Goal: Task Accomplishment & Management: Complete application form

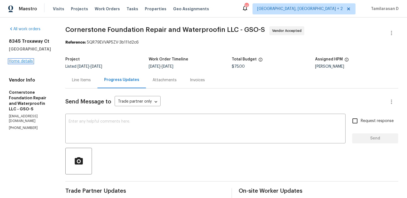
click at [24, 62] on link "Home details" at bounding box center [21, 61] width 24 height 4
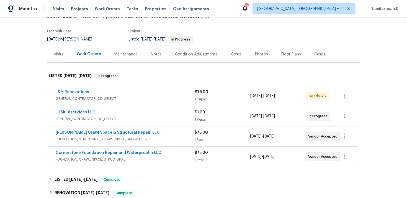
scroll to position [50, 0]
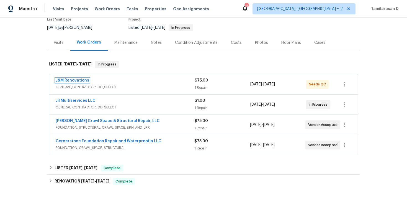
click at [77, 80] on link "J&M Renovations" at bounding box center [73, 80] width 34 height 4
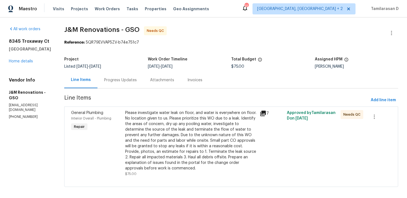
click at [132, 82] on div "Progress Updates" at bounding box center [120, 80] width 33 height 6
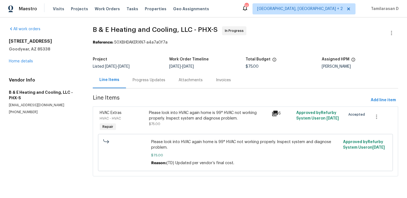
click at [138, 79] on div "Progress Updates" at bounding box center [149, 80] width 33 height 6
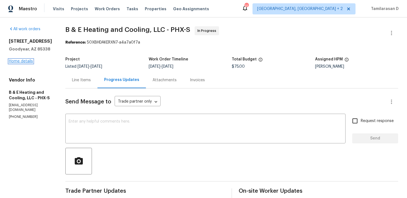
click at [23, 61] on link "Home details" at bounding box center [21, 61] width 24 height 4
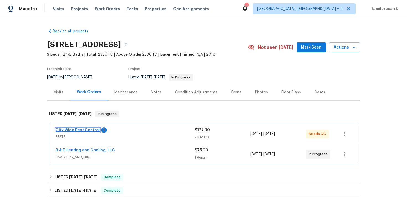
click at [76, 129] on link "City Wide Pest Control" at bounding box center [78, 130] width 44 height 4
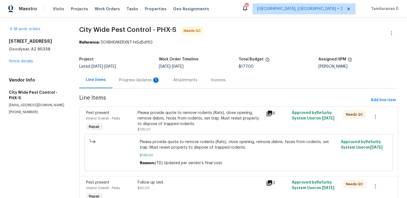
click at [147, 78] on div "Progress Updates 1" at bounding box center [139, 80] width 41 height 6
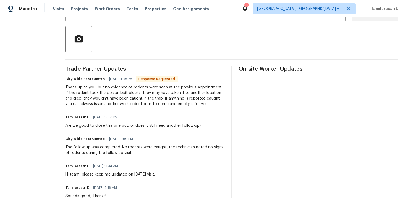
scroll to position [123, 0]
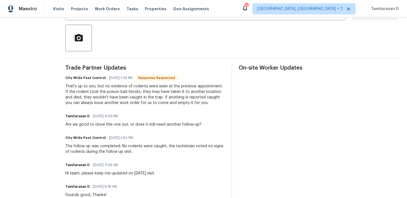
click at [126, 92] on div "That's up to you, but no evidence of rodents were seen at the previous appointm…" at bounding box center [145, 94] width 160 height 22
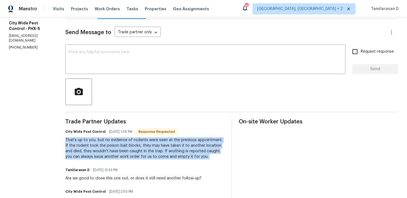
scroll to position [0, 0]
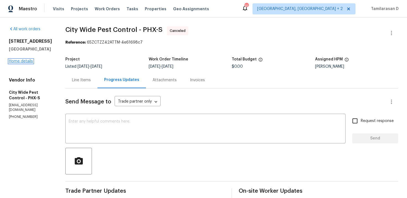
click at [21, 63] on link "Home details" at bounding box center [21, 61] width 24 height 4
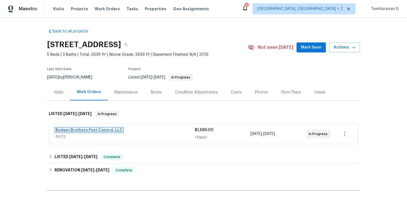
click at [89, 129] on link "Budget Brothers Pest Control, LLC" at bounding box center [89, 130] width 67 height 4
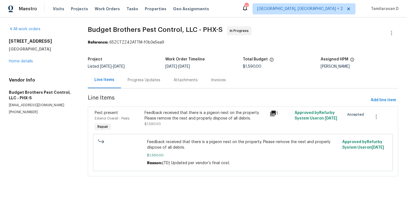
click at [147, 91] on section "Budget Brothers Pest Control, LLC - PHX-S In Progress Reference: 65ZCTZZ42ATTM-…" at bounding box center [243, 104] width 311 height 157
click at [147, 83] on div "Progress Updates" at bounding box center [144, 80] width 33 height 6
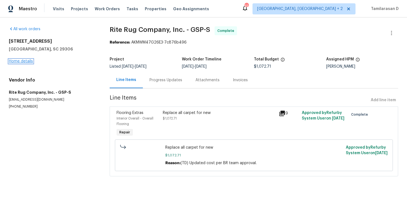
click at [27, 62] on link "Home details" at bounding box center [21, 61] width 24 height 4
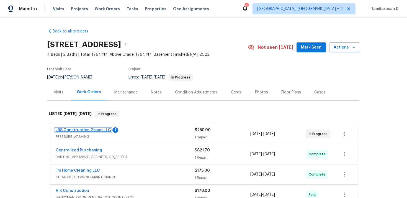
click at [91, 130] on link "JBS Construction Group LLC" at bounding box center [83, 130] width 55 height 4
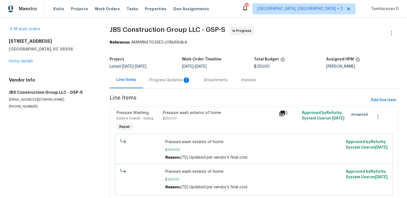
click at [151, 82] on div "Progress Updates 1" at bounding box center [170, 80] width 41 height 6
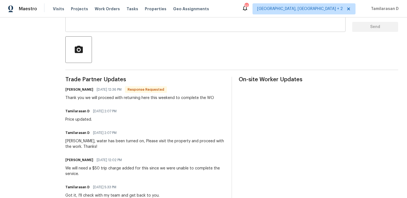
scroll to position [113, 0]
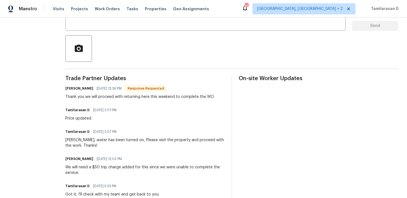
click at [146, 96] on div "Thank you we will proceed with returning here this weekend to complete the WO" at bounding box center [139, 97] width 149 height 6
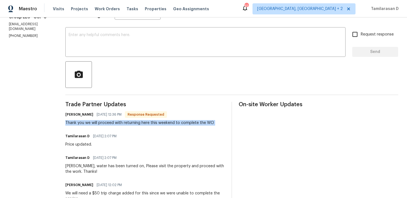
scroll to position [61, 0]
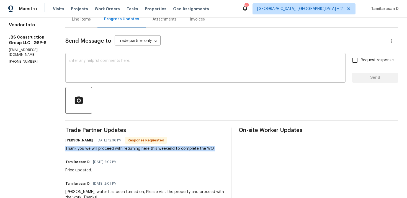
click at [114, 63] on textarea at bounding box center [206, 68] width 274 height 19
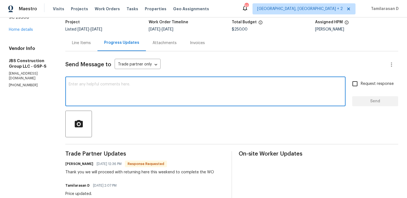
scroll to position [1, 0]
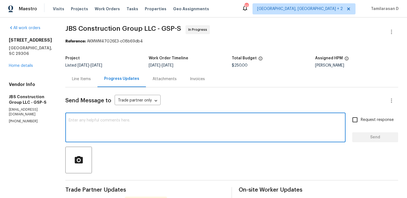
click at [97, 75] on div "Line Items" at bounding box center [81, 79] width 32 height 16
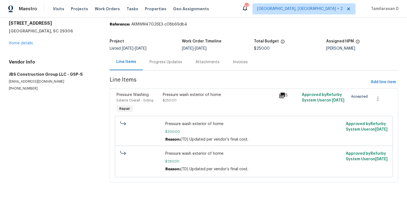
click at [151, 67] on div "Progress Updates" at bounding box center [166, 62] width 46 height 16
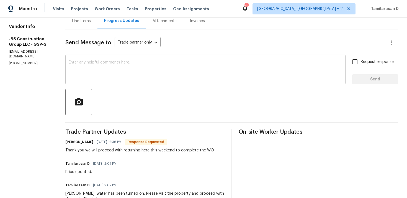
scroll to position [64, 0]
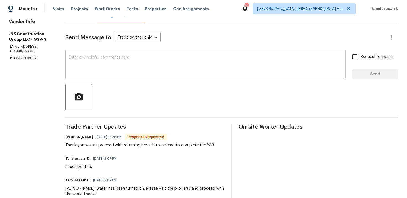
click at [101, 72] on textarea at bounding box center [206, 64] width 274 height 19
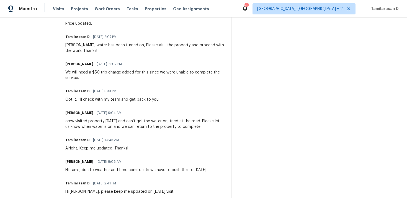
scroll to position [0, 0]
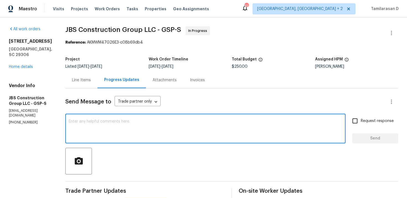
click at [101, 124] on textarea at bounding box center [206, 128] width 274 height 19
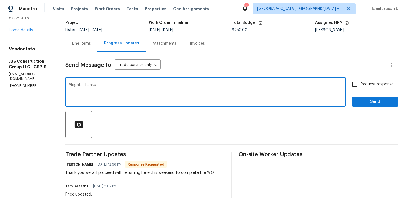
type textarea "Alright, Thanks!"
click at [363, 99] on span "Send" at bounding box center [375, 101] width 37 height 7
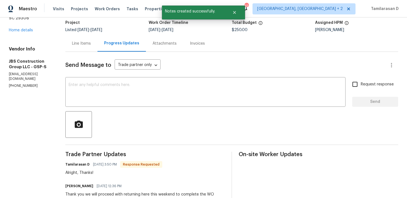
scroll to position [70, 0]
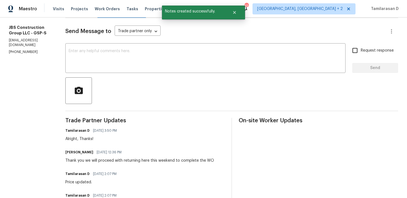
click at [110, 157] on div "Kevin Polley 09/10/2025 12:36 PM Thank you we will proceed with returning here …" at bounding box center [139, 155] width 149 height 15
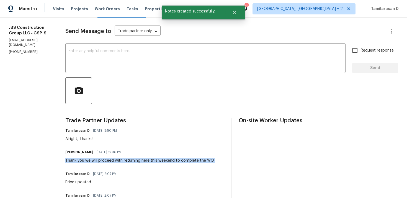
copy div "Thank you we will proceed with returning here this weekend to complete the WO"
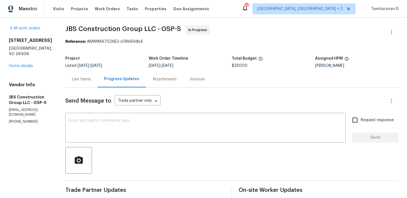
scroll to position [0, 0]
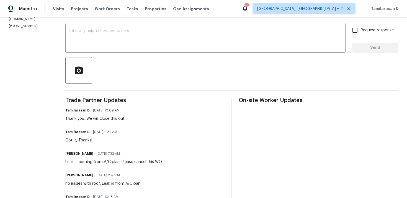
scroll to position [22, 0]
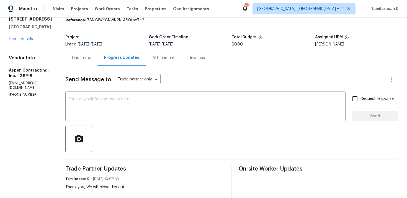
click at [88, 59] on div "Line Items" at bounding box center [81, 58] width 19 height 6
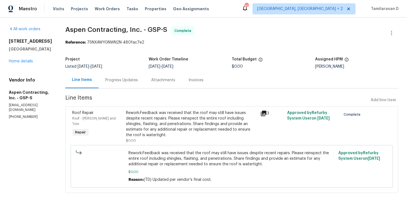
scroll to position [8, 0]
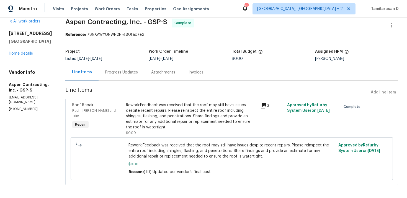
click at [169, 116] on div "Rework:Feedback was received that the roof may still have issues despite recent…" at bounding box center [191, 116] width 131 height 28
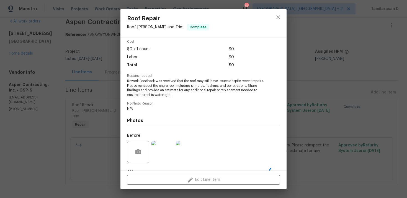
scroll to position [57, 0]
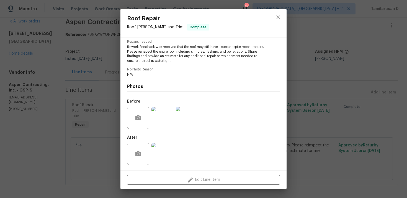
click at [162, 121] on img at bounding box center [163, 118] width 22 height 22
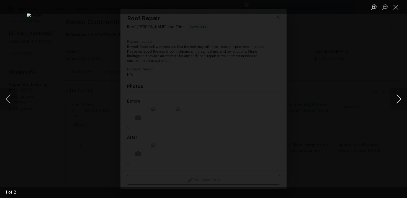
click at [398, 97] on button "Next image" at bounding box center [399, 99] width 17 height 22
click at [399, 10] on button "Close lightbox" at bounding box center [396, 7] width 11 height 10
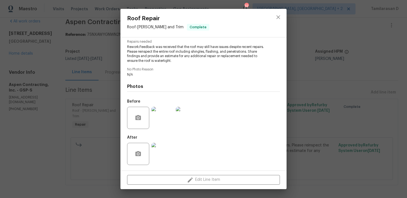
click at [164, 160] on img at bounding box center [163, 154] width 22 height 22
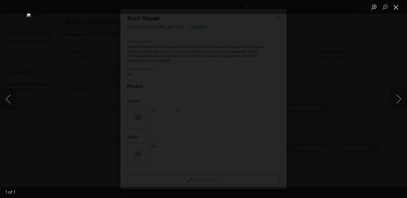
click at [397, 6] on button "Close lightbox" at bounding box center [396, 7] width 11 height 10
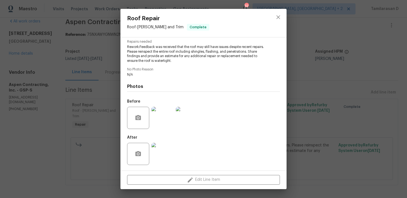
click at [106, 90] on div "Roof Repair Roof - [PERSON_NAME] and Trim Complete Vendor Aspen Contracting, In…" at bounding box center [203, 99] width 407 height 198
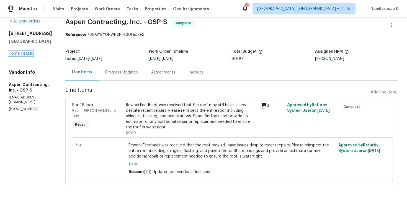
click at [26, 55] on link "Home details" at bounding box center [21, 54] width 24 height 4
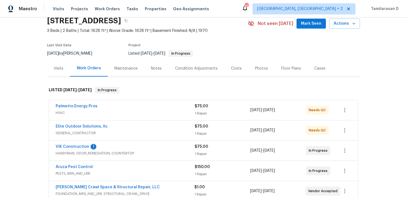
scroll to position [33, 0]
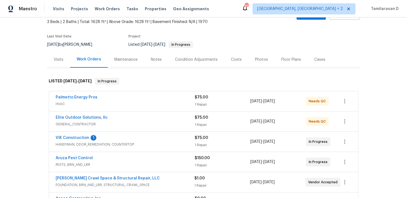
click at [113, 140] on div "VIK Construction 1" at bounding box center [125, 138] width 139 height 7
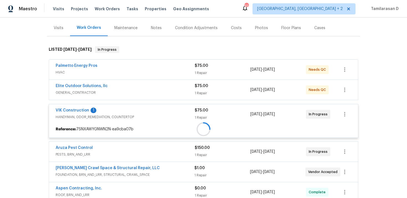
scroll to position [75, 0]
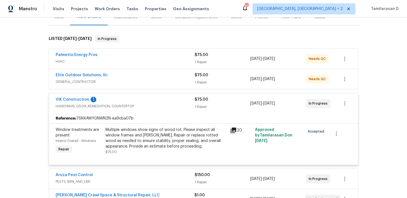
click at [117, 99] on div "VIK Construction 1" at bounding box center [125, 100] width 139 height 7
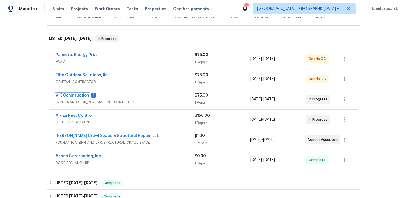
click at [86, 95] on link "VIK Construction" at bounding box center [73, 95] width 34 height 4
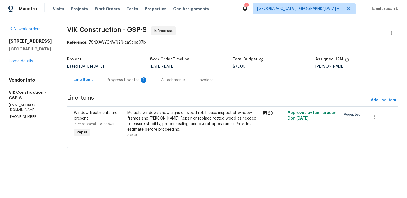
click at [122, 78] on div "Progress Updates 1" at bounding box center [127, 80] width 41 height 6
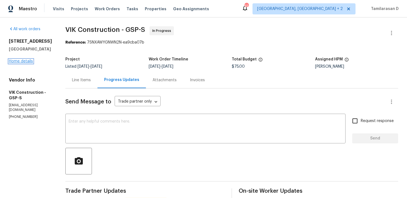
click at [22, 61] on link "Home details" at bounding box center [21, 61] width 24 height 4
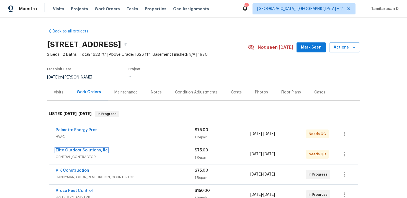
click at [84, 149] on link "Elite Outdoor Solutions, llc" at bounding box center [82, 150] width 52 height 4
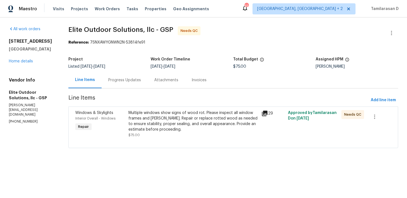
click at [138, 80] on div "Progress Updates" at bounding box center [124, 80] width 33 height 6
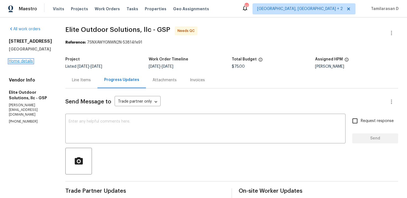
click at [25, 63] on link "Home details" at bounding box center [21, 61] width 24 height 4
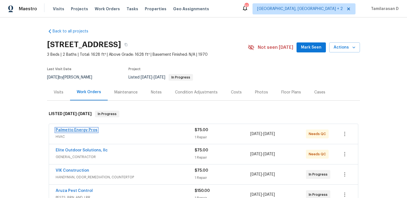
click at [81, 130] on link "Palmetto Energy Pros" at bounding box center [77, 130] width 42 height 4
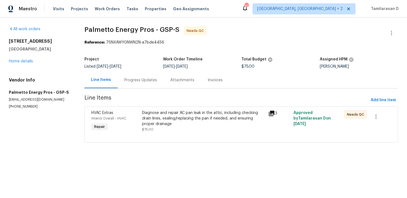
click at [144, 83] on div "Progress Updates" at bounding box center [140, 80] width 33 height 6
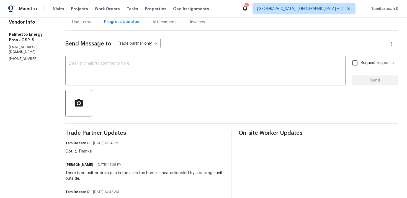
scroll to position [12, 0]
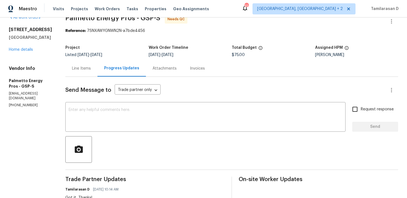
click at [91, 69] on div "Line Items" at bounding box center [81, 69] width 19 height 6
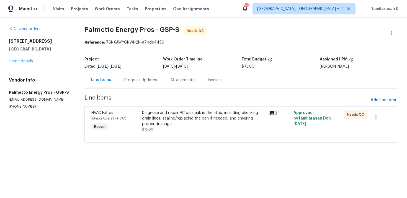
click at [182, 115] on div "Diagnose and repair AC pan leak in the attic, including checking drain lines, s…" at bounding box center [203, 118] width 123 height 17
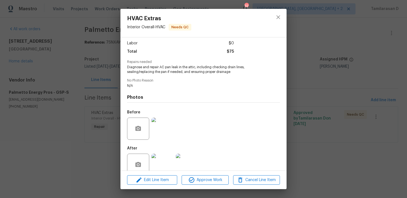
scroll to position [48, 0]
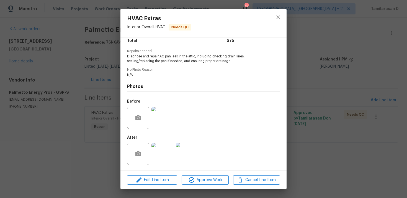
click at [163, 116] on img at bounding box center [163, 118] width 22 height 22
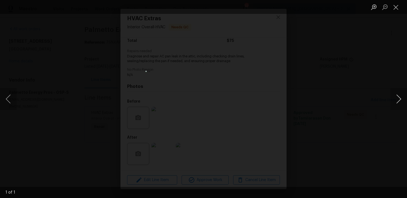
click at [401, 98] on button "Next image" at bounding box center [399, 99] width 17 height 22
click at [398, 8] on button "Close lightbox" at bounding box center [396, 7] width 11 height 10
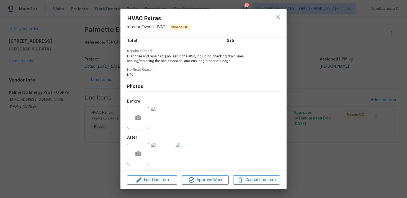
click at [165, 150] on img at bounding box center [163, 154] width 22 height 22
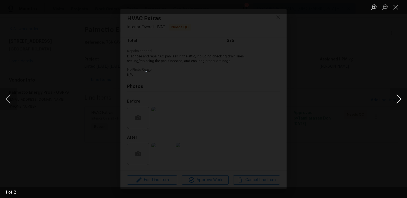
click at [400, 100] on button "Next image" at bounding box center [399, 99] width 17 height 22
click at [395, 7] on button "Close lightbox" at bounding box center [396, 7] width 11 height 10
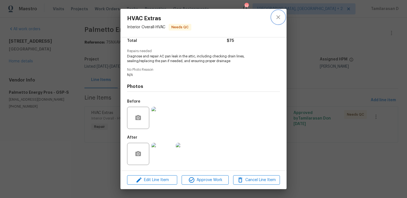
click at [277, 20] on icon "close" at bounding box center [278, 17] width 7 height 7
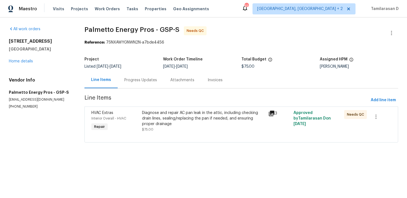
click at [148, 77] on div "Progress Updates" at bounding box center [140, 80] width 33 height 6
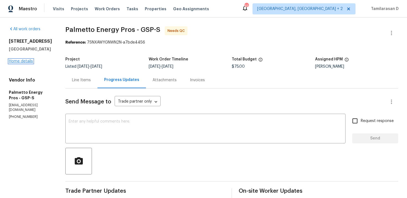
click at [20, 60] on link "Home details" at bounding box center [21, 61] width 24 height 4
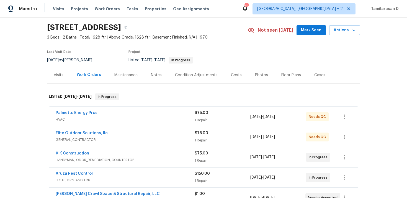
scroll to position [40, 0]
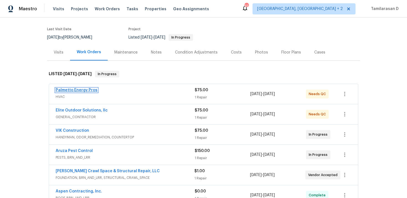
click at [86, 90] on link "Palmetto Energy Pros" at bounding box center [77, 90] width 42 height 4
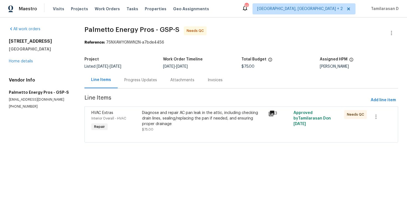
click at [144, 76] on div "Progress Updates" at bounding box center [141, 80] width 46 height 16
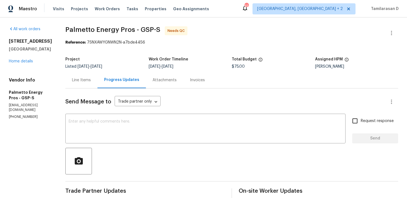
click at [75, 83] on div "Line Items" at bounding box center [81, 80] width 32 height 16
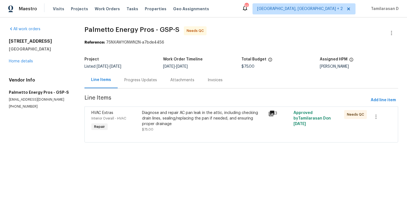
click at [180, 130] on div "Diagnose and repair AC pan leak in the attic, including checking drain lines, s…" at bounding box center [203, 121] width 123 height 22
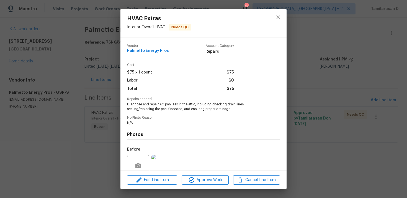
scroll to position [48, 0]
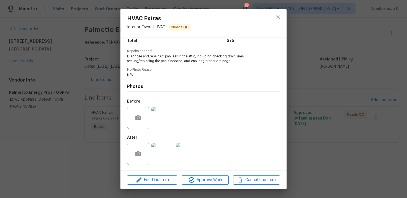
click at [167, 153] on img at bounding box center [163, 154] width 22 height 22
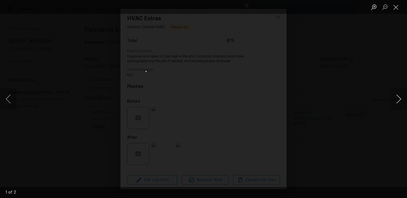
click at [397, 100] on button "Next image" at bounding box center [399, 99] width 17 height 22
click at [397, 12] on button "Close lightbox" at bounding box center [396, 7] width 11 height 10
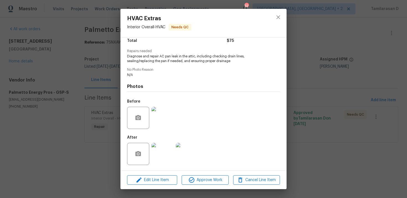
click at [159, 120] on img at bounding box center [163, 118] width 22 height 22
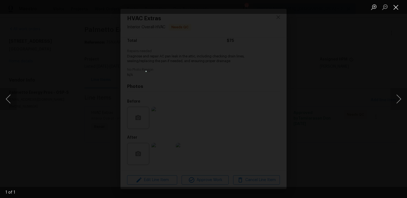
click at [399, 4] on button "Close lightbox" at bounding box center [396, 7] width 11 height 10
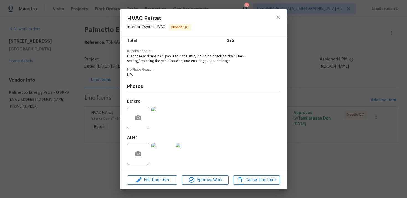
click at [72, 36] on div "HVAC Extras Interior Overall - HVAC Needs QC Vendor Palmetto Energy Pros Accoun…" at bounding box center [203, 99] width 407 height 198
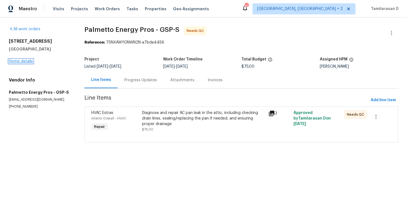
click at [16, 63] on link "Home details" at bounding box center [21, 61] width 24 height 4
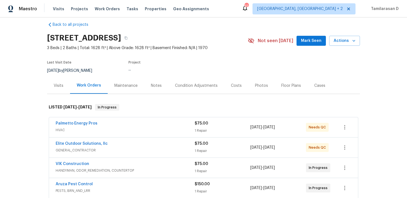
scroll to position [21, 0]
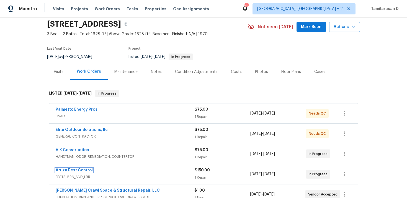
click at [80, 169] on link "Aruza Pest Control" at bounding box center [74, 170] width 37 height 4
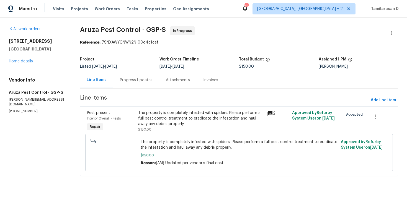
click at [14, 58] on div "[STREET_ADDRESS] Home details" at bounding box center [38, 51] width 58 height 25
click at [17, 60] on link "Home details" at bounding box center [21, 61] width 24 height 4
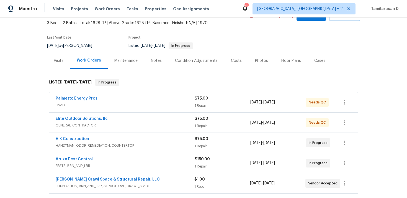
scroll to position [59, 0]
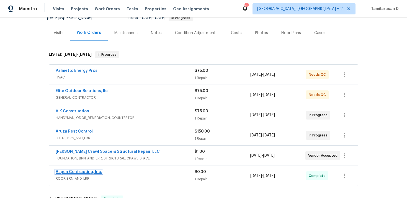
click at [67, 172] on link "Aspen Contracting, Inc." at bounding box center [79, 172] width 47 height 4
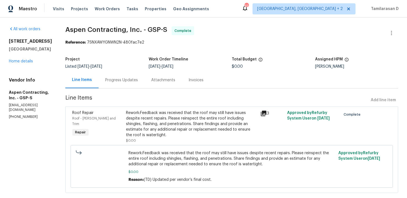
click at [180, 117] on div "Rework:Feedback was received that the roof may still have issues despite recent…" at bounding box center [191, 124] width 131 height 28
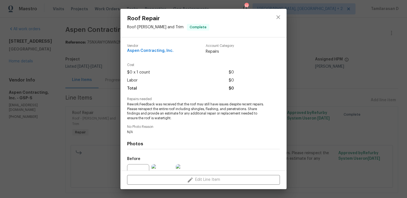
scroll to position [57, 0]
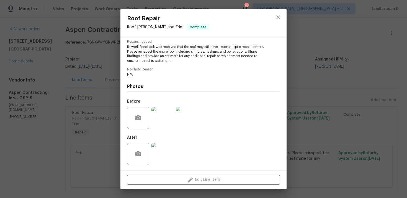
click at [162, 121] on img at bounding box center [163, 118] width 22 height 22
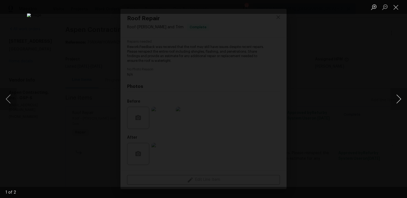
click at [399, 97] on button "Next image" at bounding box center [399, 99] width 17 height 22
click at [10, 96] on button "Previous image" at bounding box center [8, 99] width 17 height 22
click at [398, 8] on button "Close lightbox" at bounding box center [396, 7] width 11 height 10
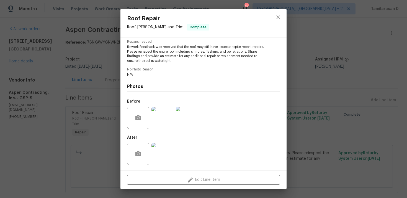
click at [159, 152] on img at bounding box center [163, 154] width 22 height 22
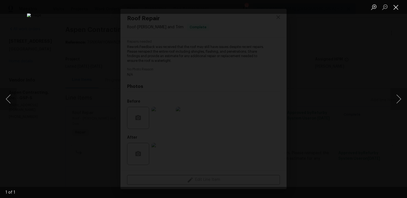
click at [394, 7] on button "Close lightbox" at bounding box center [396, 7] width 11 height 10
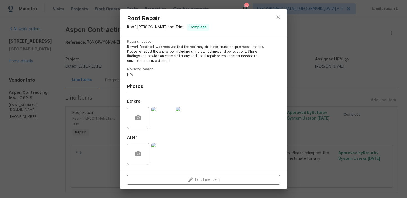
click at [61, 25] on div "Roof Repair Roof - [PERSON_NAME] and Trim Complete Vendor Aspen Contracting, In…" at bounding box center [203, 99] width 407 height 198
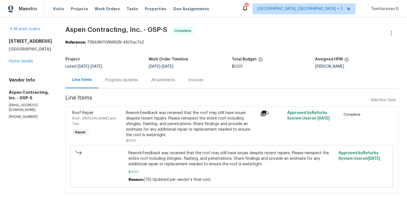
click at [109, 76] on div "Progress Updates" at bounding box center [122, 80] width 46 height 16
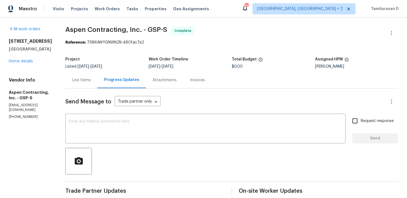
click at [81, 83] on div "Line Items" at bounding box center [81, 80] width 32 height 16
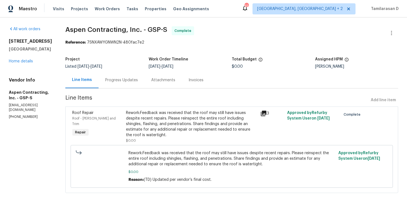
click at [159, 116] on div "Rework:Feedback was received that the roof may still have issues despite recent…" at bounding box center [191, 124] width 131 height 28
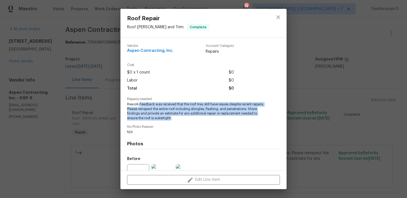
drag, startPoint x: 140, startPoint y: 104, endPoint x: 194, endPoint y: 118, distance: 55.8
click at [194, 118] on span "Rework:Feedback was received that the roof may still have issues despite recent…" at bounding box center [196, 111] width 138 height 19
copy span "Feedback was received that the roof may still have issues despite recent repair…"
click at [77, 98] on div "Roof Repair Roof - [PERSON_NAME] and Trim Complete Vendor Aspen Contracting, In…" at bounding box center [203, 99] width 407 height 198
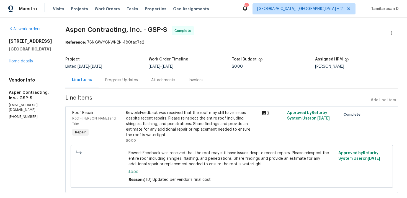
click at [119, 78] on div "Progress Updates" at bounding box center [121, 80] width 33 height 6
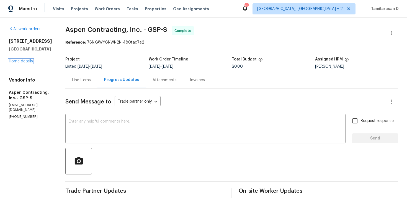
click at [24, 61] on link "Home details" at bounding box center [21, 61] width 24 height 4
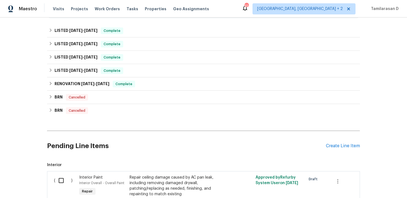
scroll to position [280, 0]
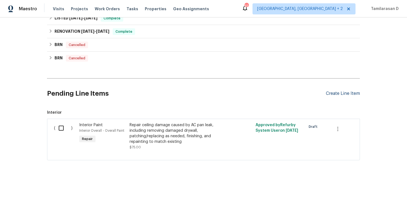
click at [339, 95] on div "Create Line Item" at bounding box center [343, 93] width 34 height 5
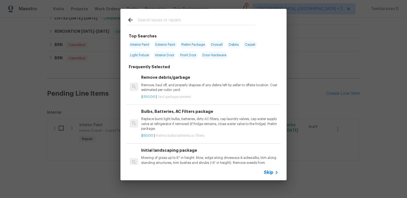
click at [270, 173] on span "Skip" at bounding box center [268, 173] width 9 height 6
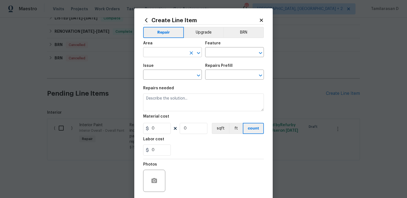
click at [173, 52] on input "text" at bounding box center [164, 52] width 43 height 9
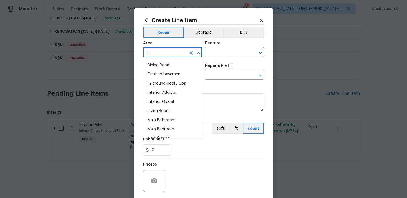
type input "i"
click at [160, 128] on li "Roof" at bounding box center [172, 129] width 59 height 9
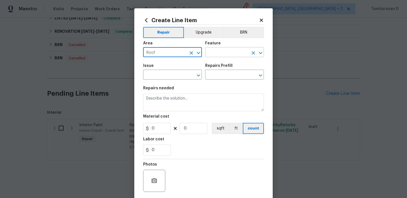
type input "Roof"
click at [218, 53] on input "text" at bounding box center [226, 52] width 43 height 9
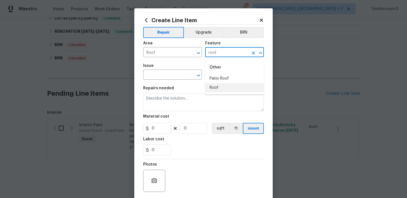
click at [217, 86] on li "Roof" at bounding box center [234, 87] width 59 height 9
type input "Roof"
click at [164, 81] on span "Issue ​" at bounding box center [172, 71] width 59 height 22
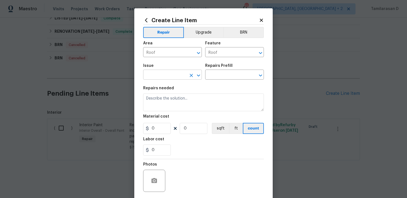
click at [163, 74] on input "text" at bounding box center [164, 75] width 43 height 9
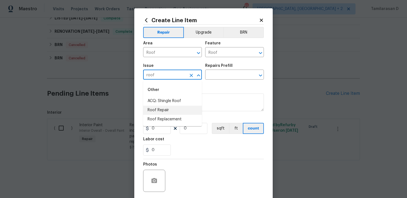
click at [169, 112] on li "Roof Repair" at bounding box center [172, 110] width 59 height 9
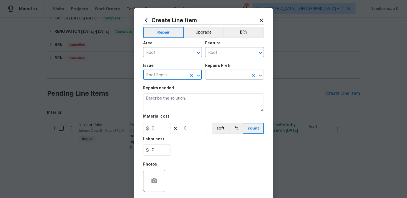
type input "Roof Repair"
click at [217, 78] on input "text" at bounding box center [226, 75] width 43 height 9
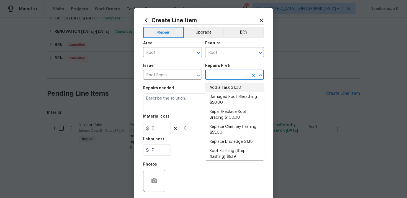
click at [219, 87] on li "Add a Task $1.00" at bounding box center [234, 87] width 59 height 9
type input "[PERSON_NAME] and Trim"
type input "Add a Task $1.00"
type textarea "HPM to detail"
type input "1"
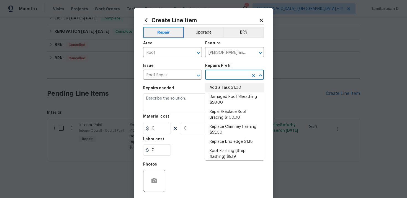
type input "1"
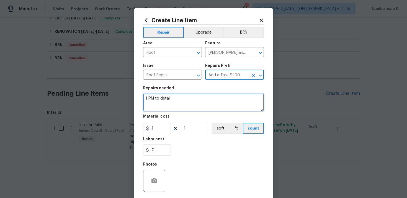
click at [172, 99] on textarea "HPM to detail" at bounding box center [203, 102] width 121 height 18
paste textarea "Feedback was received that the roof may still have issues despite recent repair…"
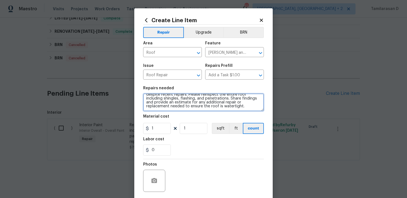
scroll to position [0, 0]
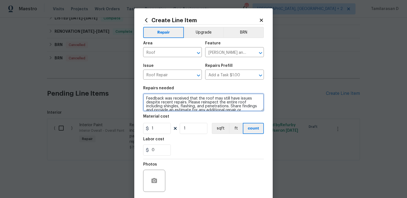
type textarea "Feedback was received that the roof may still have issues despite recent repair…"
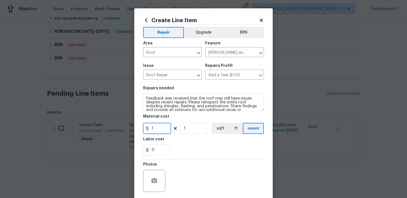
click at [164, 128] on input "1" at bounding box center [157, 128] width 28 height 11
type input "75"
click at [197, 155] on div "0" at bounding box center [203, 149] width 121 height 11
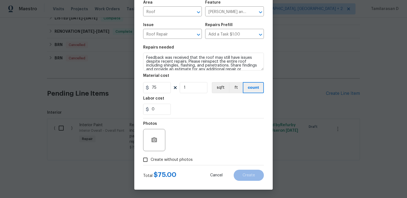
click at [144, 164] on input "Create without photos" at bounding box center [145, 159] width 11 height 11
checkbox input "true"
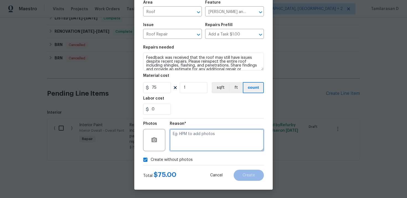
click at [172, 140] on textarea at bounding box center [217, 140] width 94 height 22
type textarea "M"
type textarea "N/A"
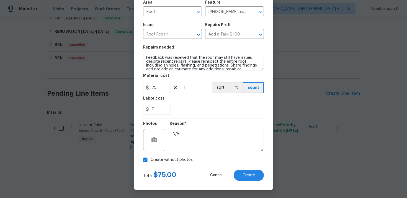
click at [184, 104] on div "0" at bounding box center [203, 109] width 121 height 11
click at [182, 140] on textarea "N/A" at bounding box center [217, 140] width 94 height 22
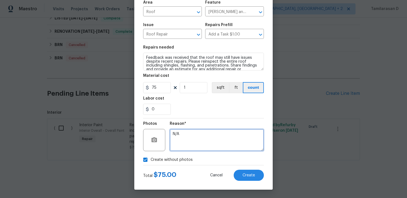
click at [182, 140] on textarea "N/A" at bounding box center [217, 140] width 94 height 22
click at [182, 145] on textarea at bounding box center [217, 140] width 94 height 22
type textarea "N/A"
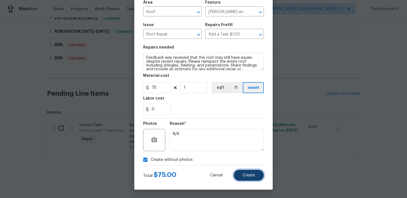
click at [252, 171] on button "Create" at bounding box center [249, 175] width 30 height 11
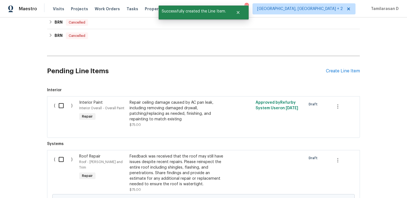
scroll to position [329, 0]
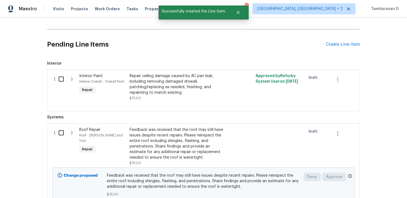
click at [60, 132] on input "checkbox" at bounding box center [63, 133] width 16 height 12
checkbox input "true"
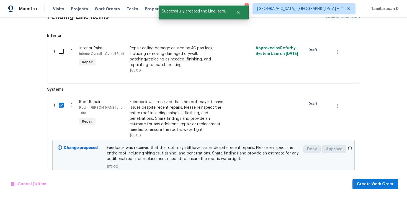
scroll to position [370, 0]
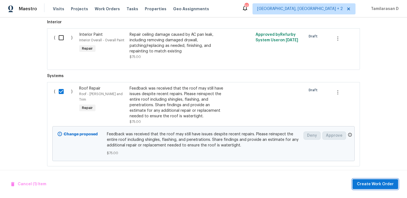
click at [379, 182] on span "Create Work Order" at bounding box center [375, 184] width 37 height 7
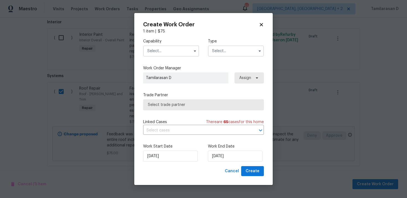
click at [227, 53] on input "text" at bounding box center [236, 50] width 56 height 11
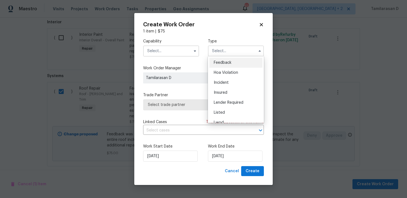
click at [217, 60] on div "Feedback" at bounding box center [236, 63] width 53 height 10
type input "Feedback"
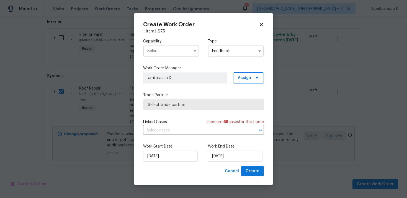
click at [175, 50] on input "text" at bounding box center [171, 50] width 56 height 11
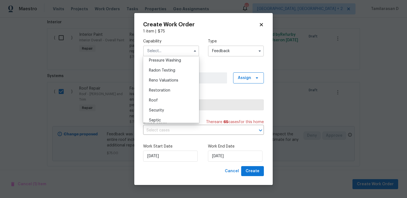
scroll to position [529, 0]
click at [159, 102] on div "Roof" at bounding box center [171, 99] width 53 height 10
type input "Roof"
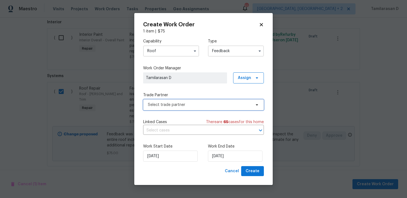
click at [175, 105] on span "Select trade partner" at bounding box center [199, 105] width 103 height 6
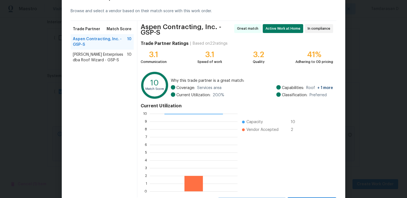
scroll to position [49, 0]
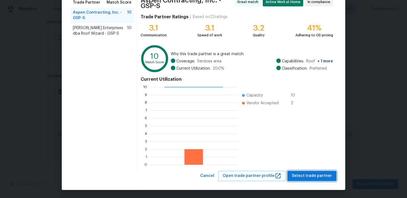
click at [316, 174] on span "Select trade partner" at bounding box center [312, 175] width 40 height 7
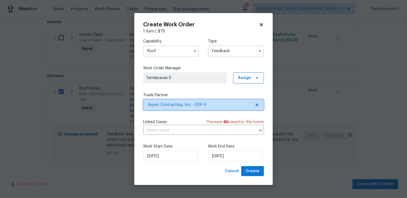
scroll to position [0, 0]
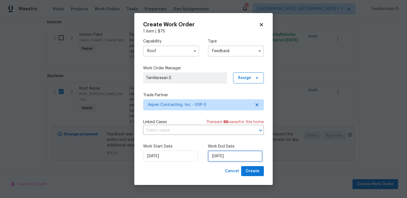
click at [230, 156] on input "[DATE]" at bounding box center [235, 155] width 55 height 11
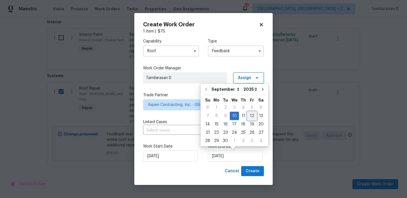
click at [253, 116] on div "12" at bounding box center [252, 116] width 9 height 8
type input "[DATE]"
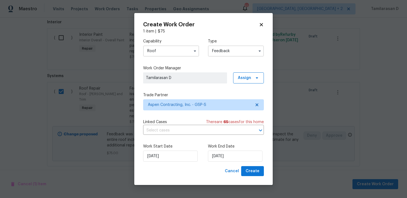
click at [258, 165] on div "Work Start Date [DATE] Work End Date [DATE]" at bounding box center [203, 152] width 121 height 27
click at [257, 169] on span "Create" at bounding box center [253, 171] width 14 height 7
checkbox input "false"
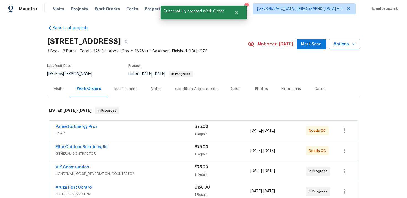
scroll to position [78, 0]
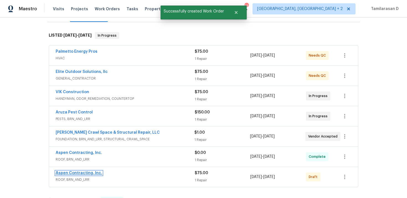
click at [73, 173] on link "Aspen Contracting, Inc." at bounding box center [79, 173] width 47 height 4
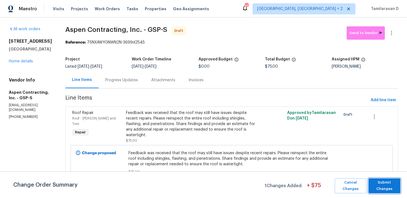
click at [385, 184] on span "Submit Changes" at bounding box center [385, 185] width 26 height 13
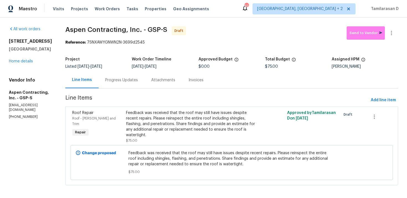
click at [122, 83] on div "Progress Updates" at bounding box center [122, 80] width 46 height 16
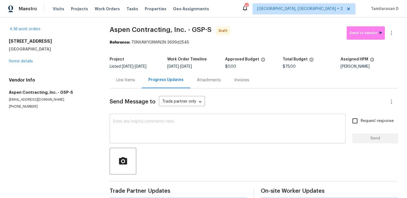
click at [130, 130] on textarea at bounding box center [227, 128] width 229 height 19
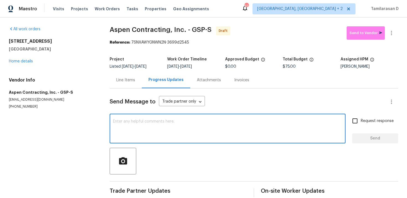
paste textarea "Hey, this is Tamil from Opendoor. I’m confirming you received the WO for the pr…"
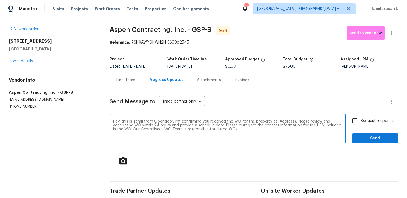
click at [286, 122] on textarea "Hey, this is Tamil from Opendoor. I’m confirming you received the WO for the pr…" at bounding box center [227, 128] width 229 height 19
paste textarea "[STREET_ADDRESS]"
type textarea "Hey, this is Tamil from Opendoor. I’m confirming you received the WO for the pr…"
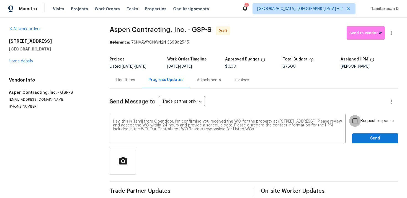
click at [358, 118] on input "Request response" at bounding box center [355, 121] width 12 height 12
checkbox input "true"
click at [370, 137] on span "Send" at bounding box center [375, 138] width 37 height 7
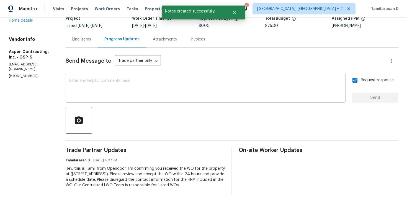
scroll to position [52, 0]
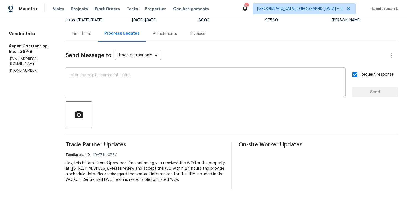
click at [105, 80] on textarea at bounding box center [206, 82] width 274 height 19
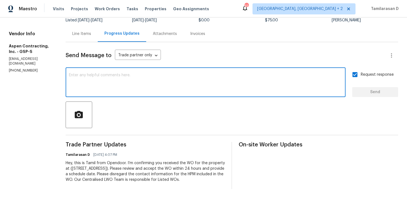
paste textarea "Attention All Work Orders must include before-photos (both close-up and wide-an…"
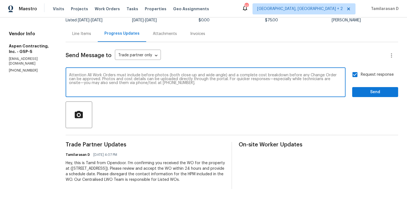
type textarea "Attention All Work Orders must include before-photos (both close-up and wide-an…"
click at [369, 89] on span "Send" at bounding box center [375, 92] width 37 height 7
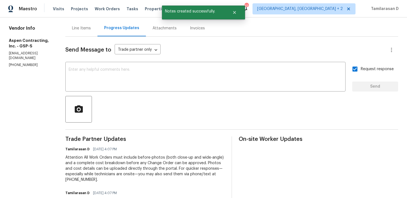
scroll to position [0, 0]
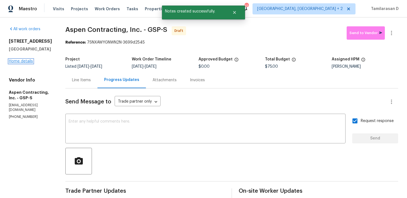
click at [28, 60] on link "Home details" at bounding box center [21, 61] width 24 height 4
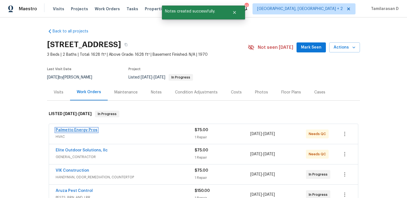
click at [77, 131] on link "Palmetto Energy Pros" at bounding box center [77, 130] width 42 height 4
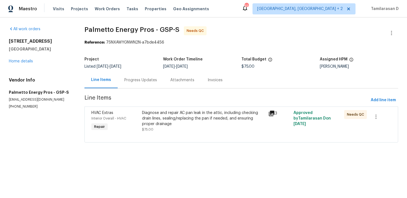
click at [142, 86] on div "Progress Updates" at bounding box center [141, 80] width 46 height 16
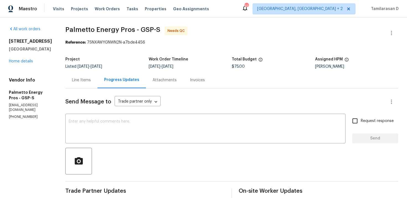
click at [23, 63] on div "[STREET_ADDRESS] Home details" at bounding box center [30, 51] width 43 height 25
click at [24, 61] on link "Home details" at bounding box center [21, 61] width 24 height 4
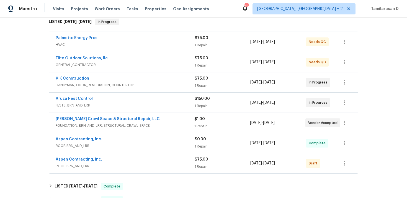
scroll to position [106, 0]
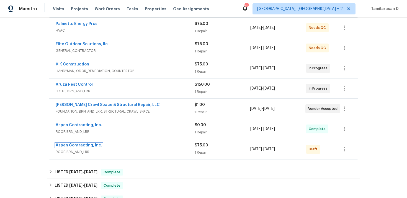
click at [71, 145] on link "Aspen Contracting, Inc." at bounding box center [79, 145] width 47 height 4
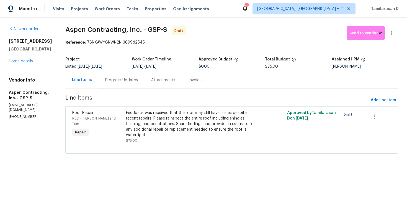
click at [126, 83] on div "Progress Updates" at bounding box center [122, 80] width 46 height 16
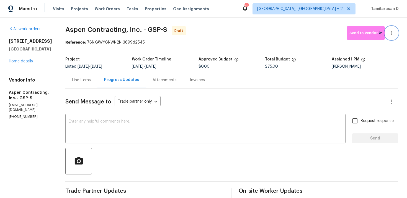
click at [389, 33] on icon "button" at bounding box center [392, 33] width 7 height 7
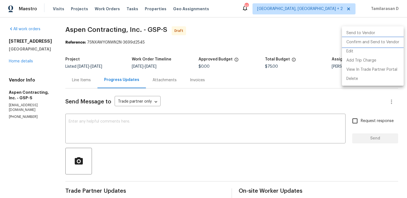
click at [359, 44] on li "Confirm and Send to Vendor" at bounding box center [373, 42] width 62 height 9
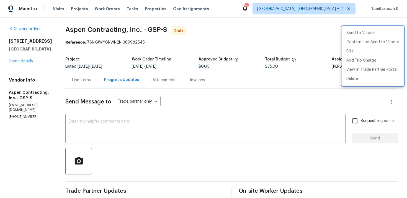
click at [292, 39] on div at bounding box center [203, 99] width 407 height 198
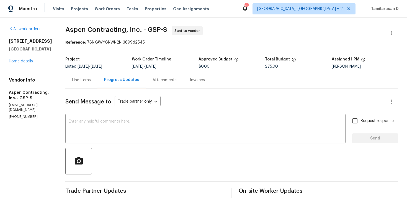
click at [188, 53] on section "Aspen Contracting, Inc. - GSP-S Sent to vendor Reference: 7SNXAWYGNWN2N-3699d25…" at bounding box center [231, 152] width 333 height 253
drag, startPoint x: 67, startPoint y: 29, endPoint x: 141, endPoint y: 30, distance: 74.0
click at [141, 30] on div "All work orders [STREET_ADDRESS] Home details Vendor Info Aspen Contracting, In…" at bounding box center [203, 152] width 407 height 270
copy span "Aspen Contracting, Inc"
click at [88, 78] on div "Line Items" at bounding box center [81, 80] width 19 height 6
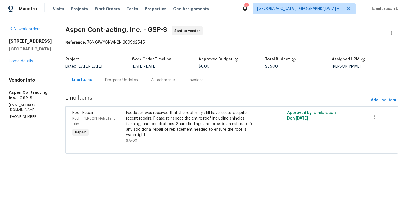
click at [122, 88] on div "Progress Updates" at bounding box center [122, 80] width 46 height 16
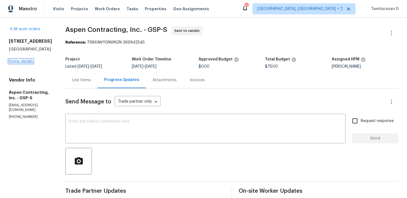
click at [25, 63] on link "Home details" at bounding box center [21, 61] width 24 height 4
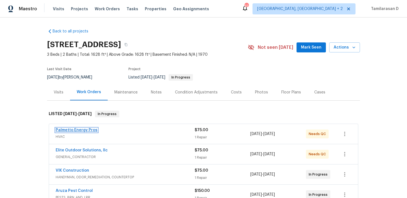
click at [80, 131] on link "Palmetto Energy Pros" at bounding box center [77, 130] width 42 height 4
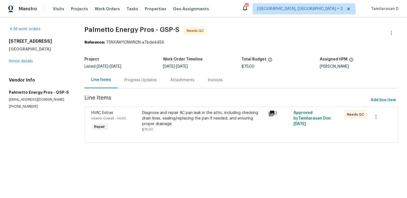
click at [139, 80] on div "Progress Updates" at bounding box center [140, 80] width 33 height 6
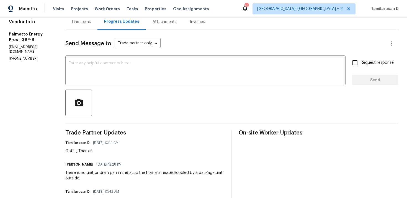
scroll to position [63, 0]
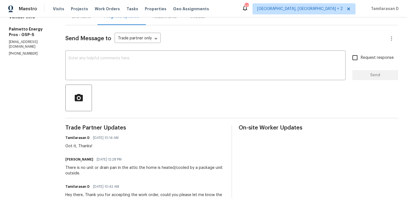
click at [98, 169] on div "There is no unit or drain pan in the attic the home is heated/cooled by a packa…" at bounding box center [145, 170] width 160 height 11
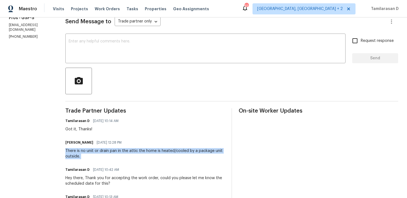
scroll to position [0, 0]
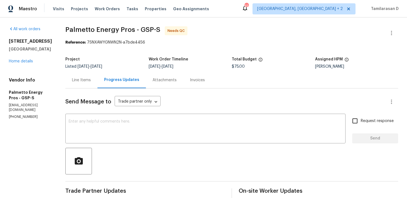
click at [20, 58] on div "[STREET_ADDRESS] Home details" at bounding box center [30, 51] width 43 height 25
click at [19, 61] on link "Home details" at bounding box center [21, 61] width 24 height 4
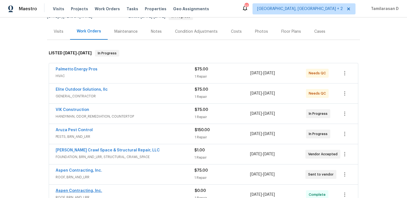
scroll to position [75, 0]
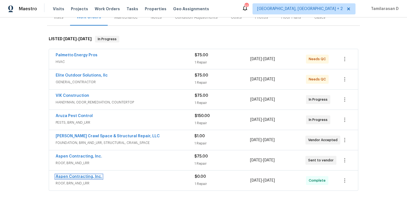
click at [72, 175] on link "Aspen Contracting, Inc." at bounding box center [79, 177] width 47 height 4
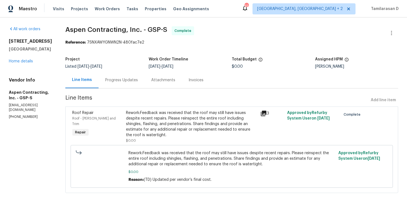
click at [26, 63] on div "[STREET_ADDRESS] Home details" at bounding box center [30, 51] width 43 height 25
click at [26, 62] on link "Home details" at bounding box center [21, 61] width 24 height 4
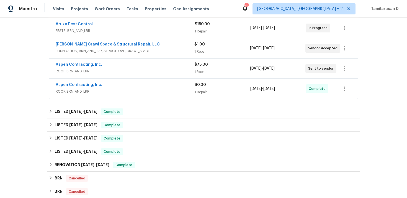
scroll to position [92, 0]
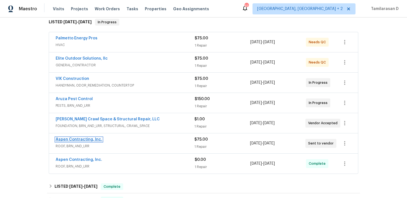
click at [79, 140] on link "Aspen Contracting, Inc." at bounding box center [79, 139] width 47 height 4
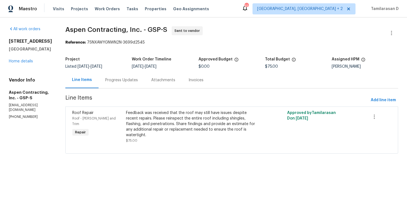
click at [129, 77] on div "Progress Updates" at bounding box center [122, 80] width 46 height 16
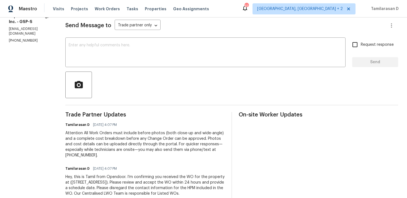
scroll to position [92, 0]
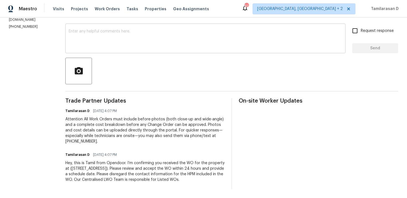
click at [102, 41] on textarea at bounding box center [206, 38] width 274 height 19
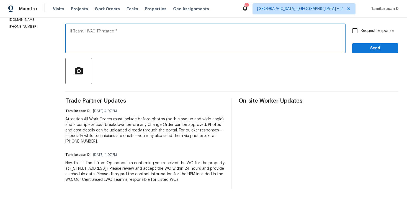
paste textarea "There is no unit or drain pan in the attic the home is heated/cooled by a packa…"
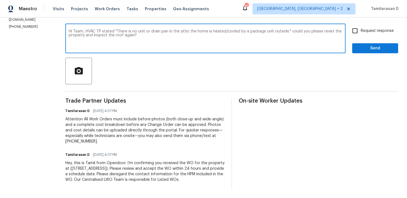
click at [329, 29] on textarea "Hi Team, HVAC TP stated "There is no unit or drain pan in the attic the home is…" at bounding box center [206, 38] width 274 height 19
click at [315, 29] on textarea "Hi Team, HVAC TP stated "There is no unit or drain pan in the attic the home is…" at bounding box center [206, 38] width 274 height 19
paste textarea ", “There is no unit or drain pan in the attic; the home is heated/cooled by a p…"
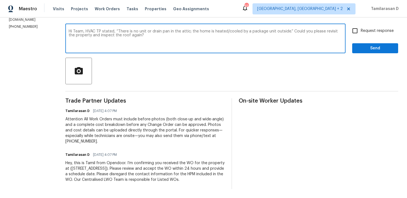
click at [145, 34] on textarea "Hi Team, HVAC TP stated, “There is no unit or drain pan in the attic; the home …" at bounding box center [206, 38] width 274 height 19
type textarea "Hi Team, HVAC TP stated, “There is no unit or drain pan in the attic; the home …"
click at [360, 28] on input "Request response" at bounding box center [355, 31] width 12 height 12
checkbox input "true"
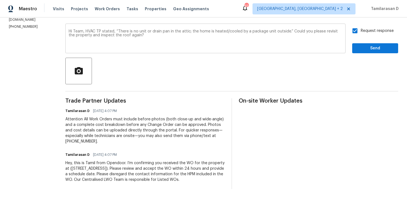
click at [191, 29] on textarea "Hi Team, HVAC TP stated, “There is no unit or drain pan in the attic; the home …" at bounding box center [206, 38] width 274 height 19
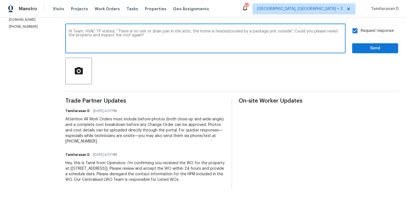
type textarea "Hi Team, HVAC TP stated, “There is no unit or drain pan in the attic, the home …"
click at [362, 45] on span "Send" at bounding box center [375, 48] width 37 height 7
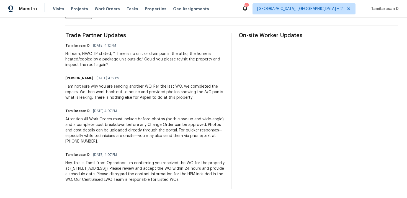
scroll to position [0, 0]
